Goal: Task Accomplishment & Management: Manage account settings

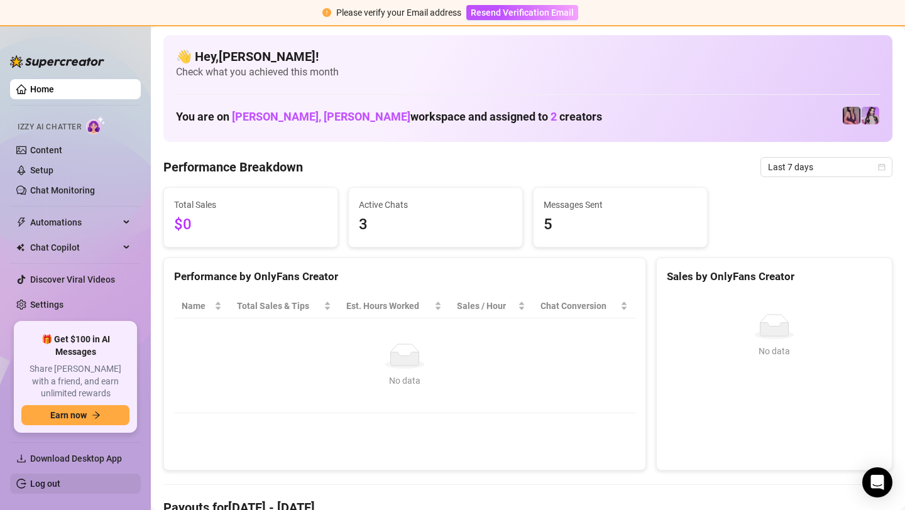
click at [48, 489] on link "Log out" at bounding box center [45, 484] width 30 height 10
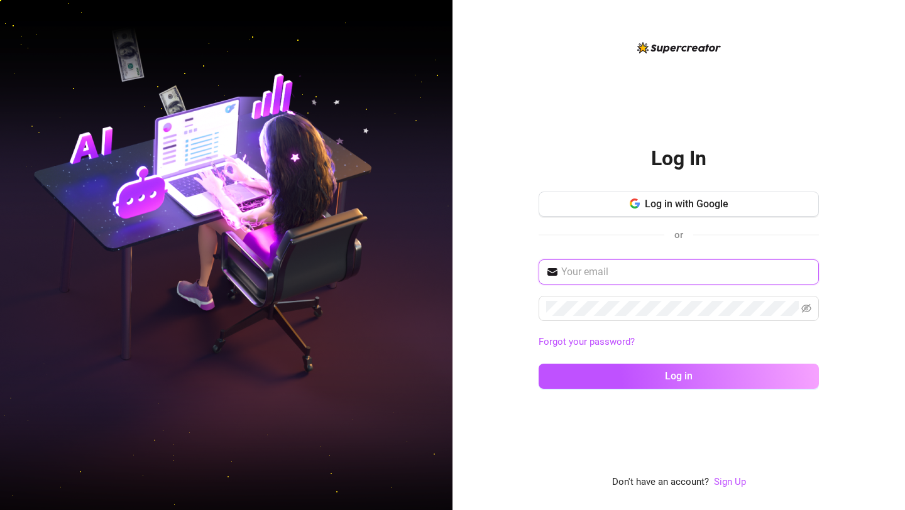
type input "[EMAIL_ADDRESS][DOMAIN_NAME]"
click at [639, 267] on input "[EMAIL_ADDRESS][DOMAIN_NAME]" at bounding box center [686, 271] width 250 height 15
type input "[EMAIL_ADDRESS][DOMAIN_NAME]"
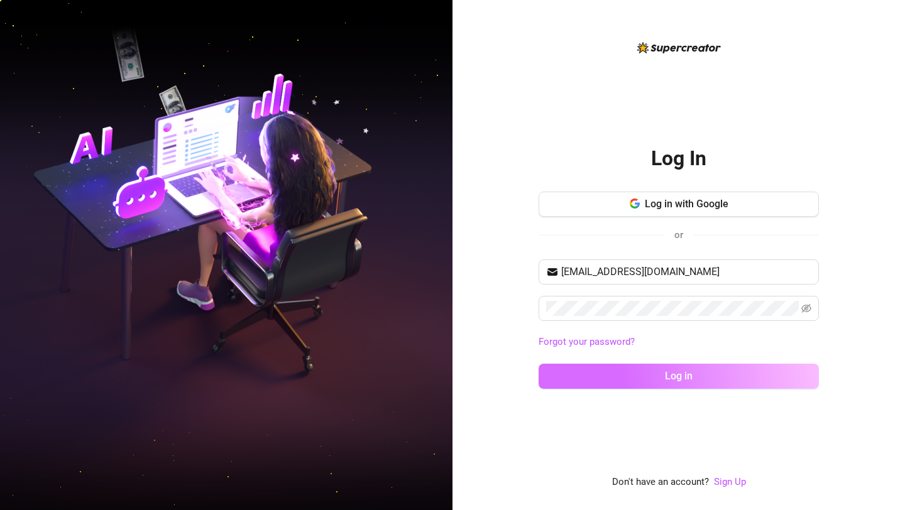
click at [621, 377] on button "Log in" at bounding box center [678, 376] width 280 height 25
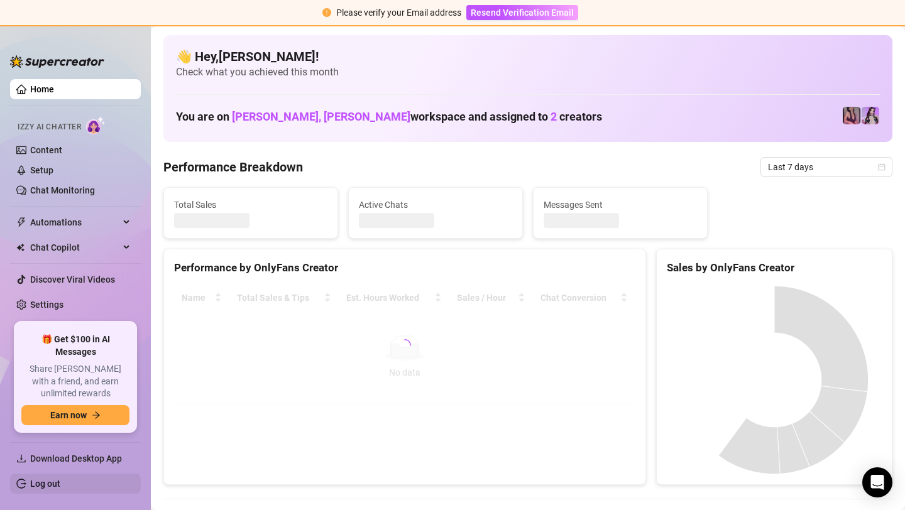
click at [60, 479] on link "Log out" at bounding box center [45, 484] width 30 height 10
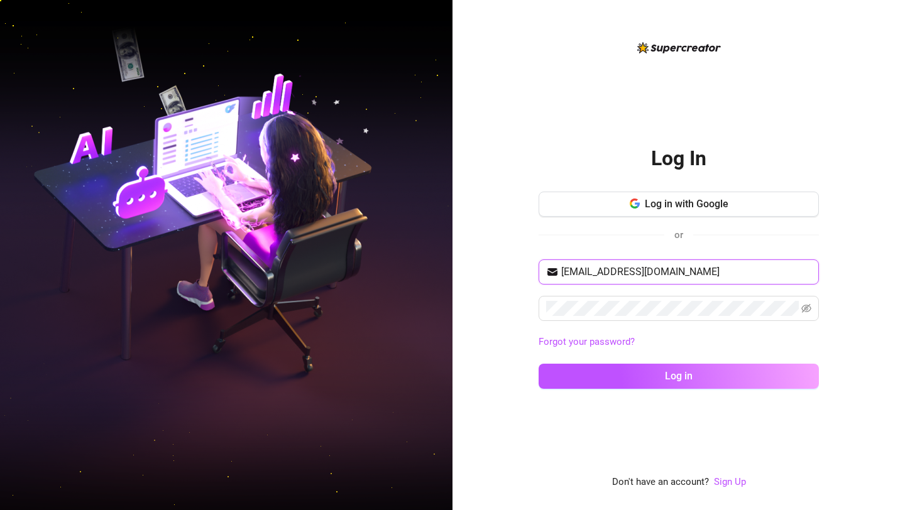
click at [602, 269] on input "[EMAIL_ADDRESS][DOMAIN_NAME]" at bounding box center [686, 271] width 250 height 15
type input "[EMAIL_ADDRESS][DOMAIN_NAME]"
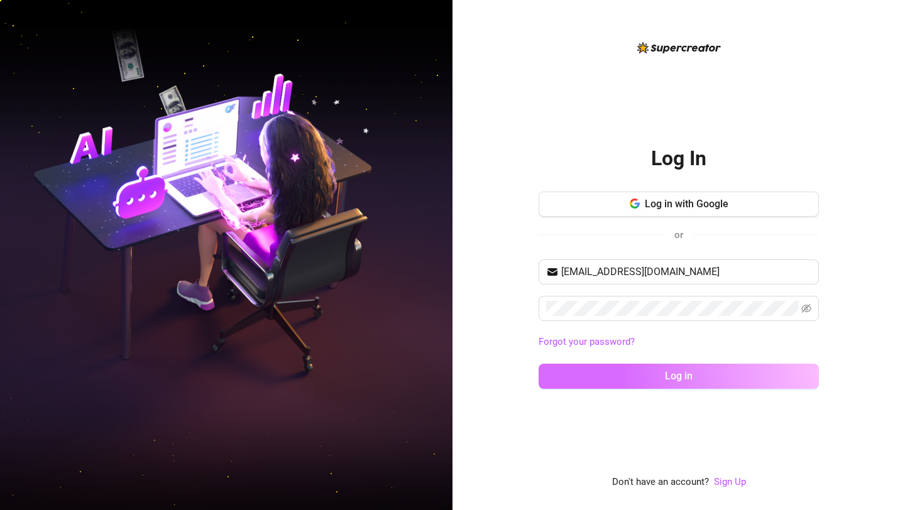
click at [643, 374] on button "Log in" at bounding box center [678, 376] width 280 height 25
